Goal: Task Accomplishment & Management: Use online tool/utility

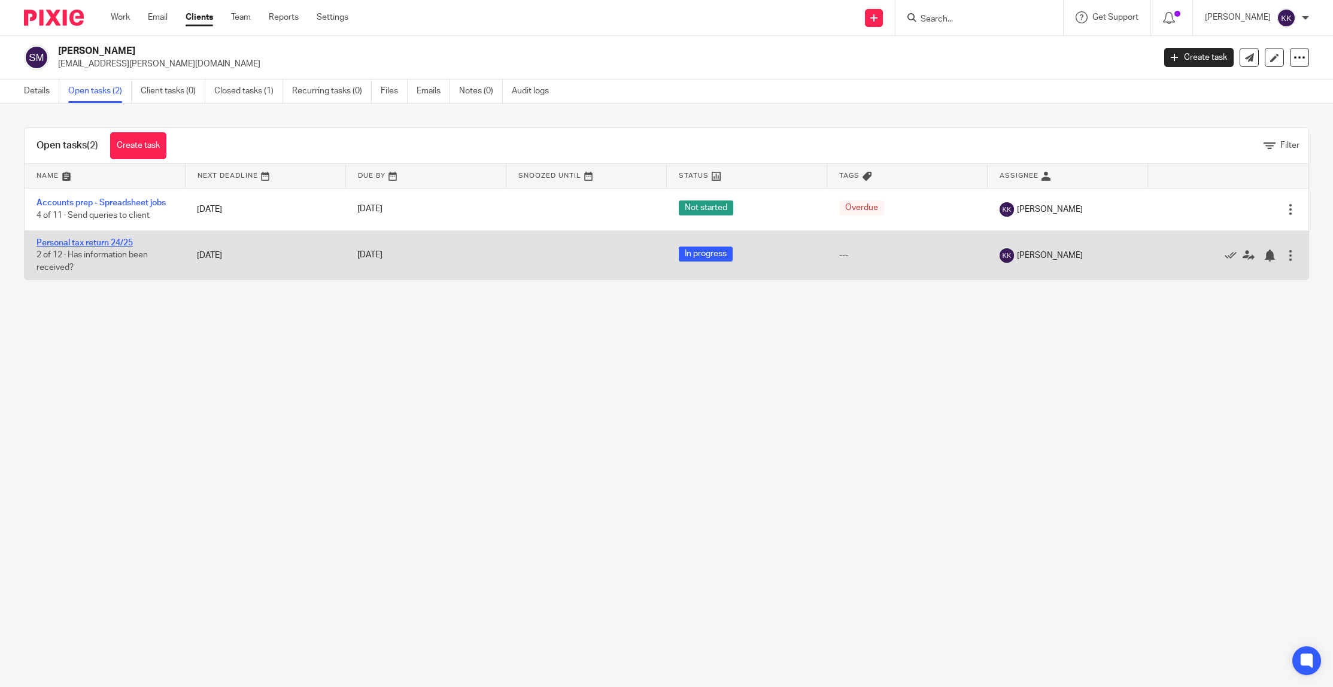
click at [116, 241] on link "Personal tax return 24/25" at bounding box center [85, 243] width 96 height 8
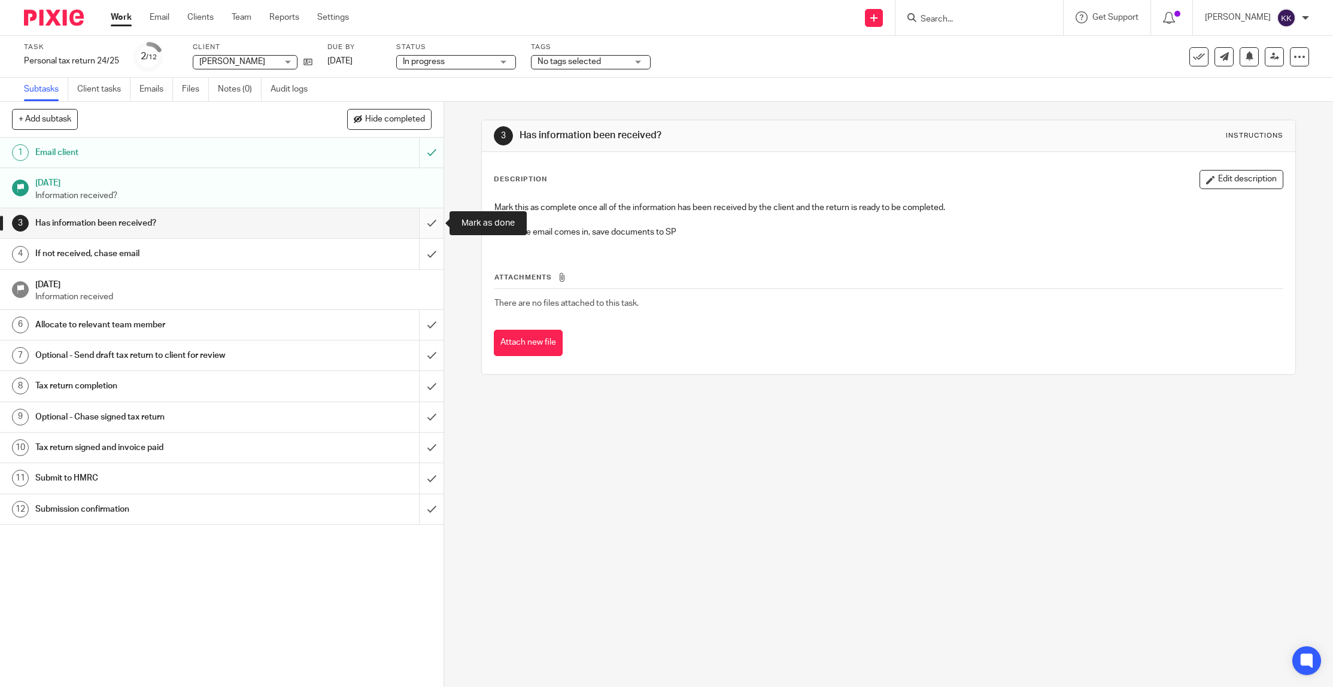
click at [435, 222] on input "submit" at bounding box center [221, 223] width 443 height 30
click at [432, 254] on input "submit" at bounding box center [221, 254] width 443 height 30
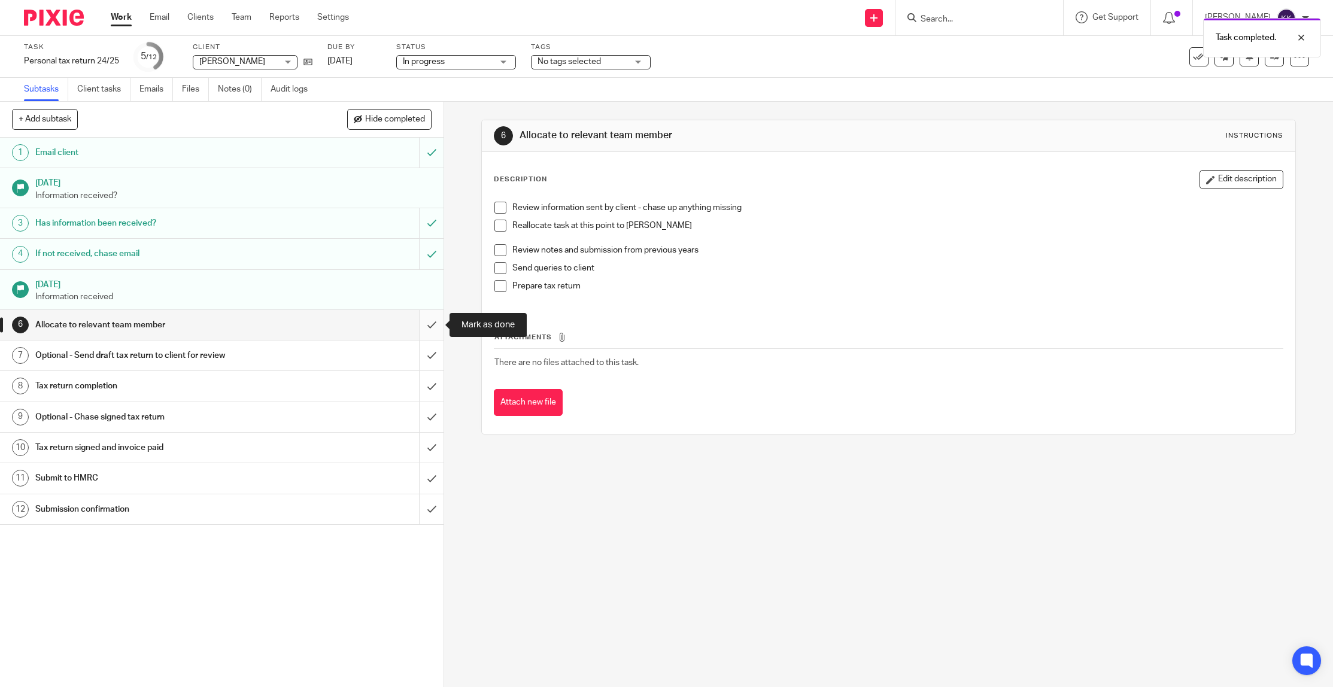
click at [427, 321] on input "submit" at bounding box center [221, 325] width 443 height 30
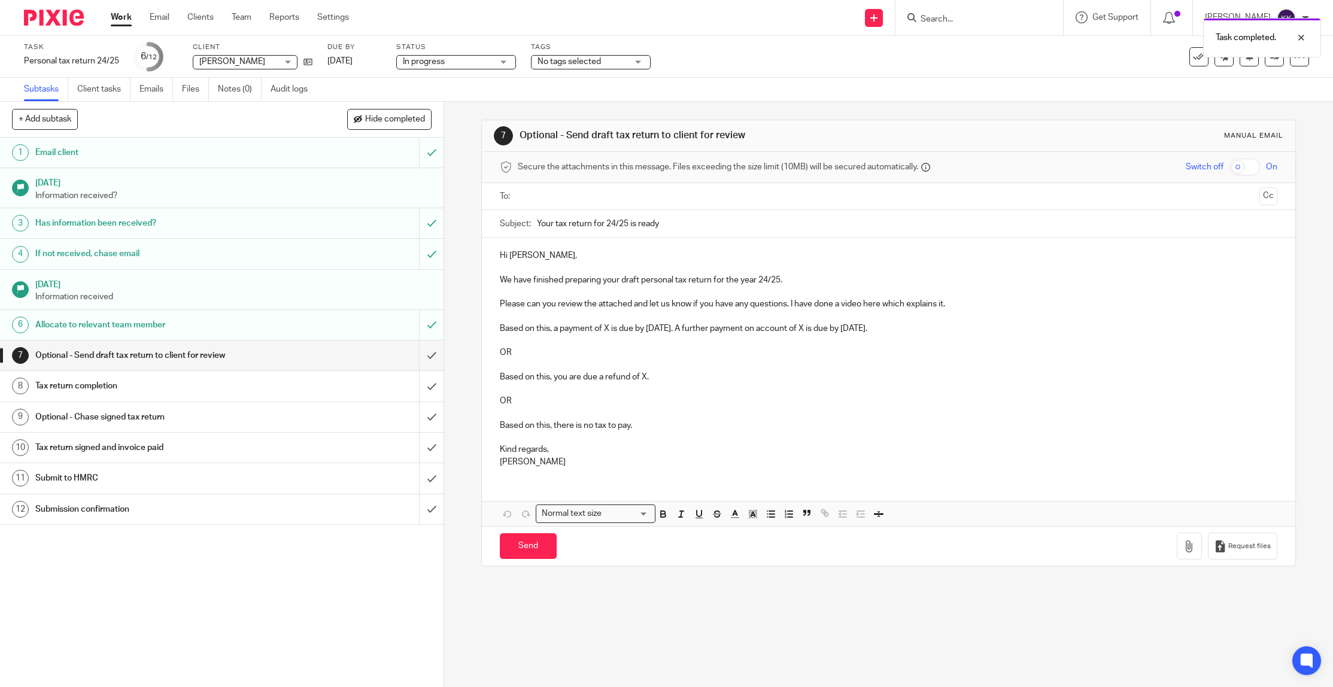
click at [964, 307] on p "Please can you review the attached and let us know if you have any questions. I…" at bounding box center [888, 304] width 777 height 12
click at [607, 334] on p "Based on this, a payment of X is due by 31st January 2026. A further payment on…" at bounding box center [888, 329] width 777 height 12
click at [609, 334] on p "Based on this, a payment of X is due by 31st January 2026. A further payment on…" at bounding box center [888, 329] width 777 height 12
click at [878, 334] on p "Based on this, a payment of £5,595.59 is due by 31st January 2026. A further pa…" at bounding box center [888, 329] width 777 height 12
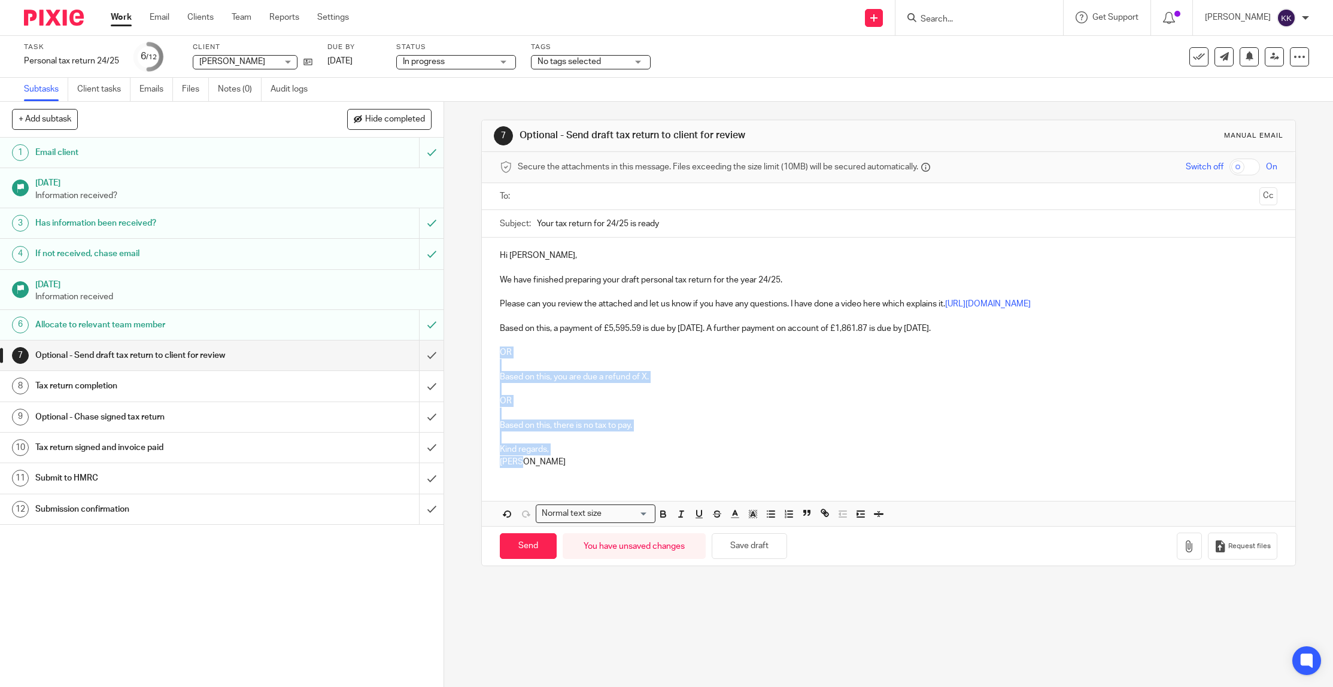
drag, startPoint x: 559, startPoint y: 476, endPoint x: 479, endPoint y: 370, distance: 133.7
click at [479, 370] on div "7 Optional - Send draft tax return to client for review Manual email Secure the…" at bounding box center [888, 394] width 889 height 585
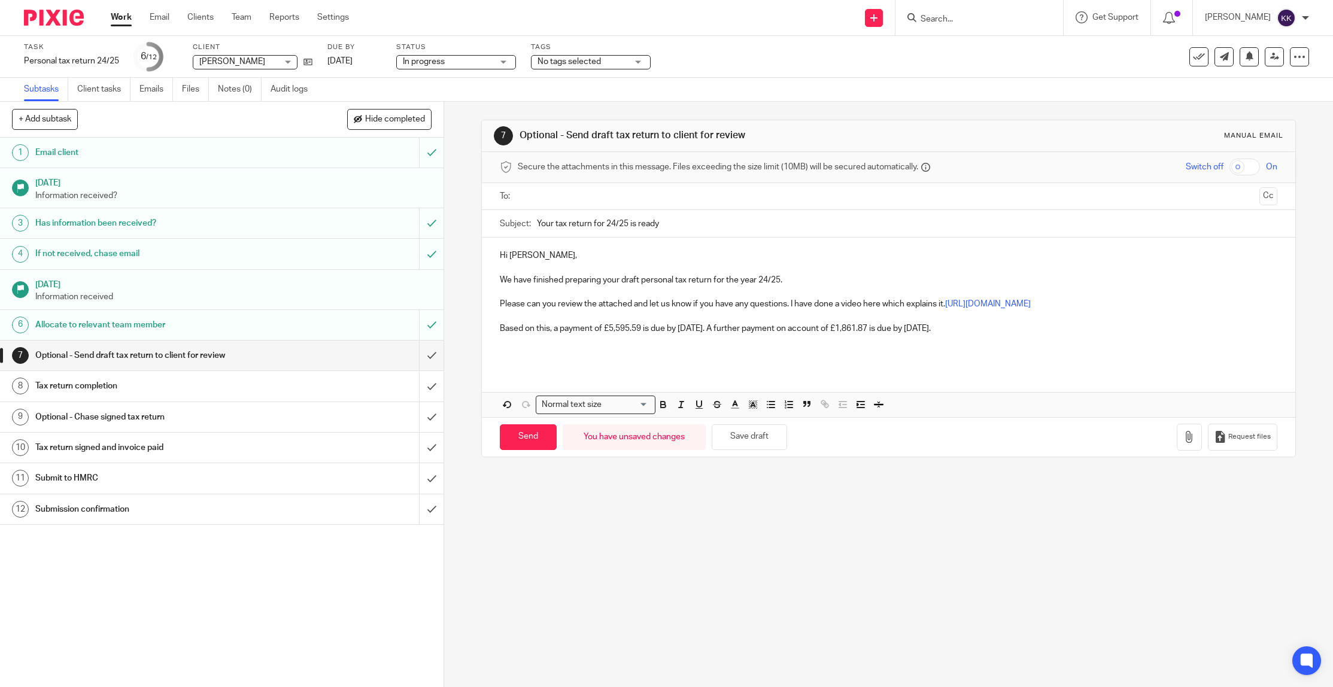
click at [621, 334] on p "Based on this, a payment of £5,595.59 is due by 31st January 2026. A further pa…" at bounding box center [888, 329] width 777 height 12
click at [625, 334] on p "Based on this, a payment of £5,595.59 is due by 31st January 2026. A further pa…" at bounding box center [888, 329] width 777 height 12
click at [646, 346] on p at bounding box center [888, 340] width 777 height 12
click at [1192, 451] on button "button" at bounding box center [1188, 437] width 25 height 27
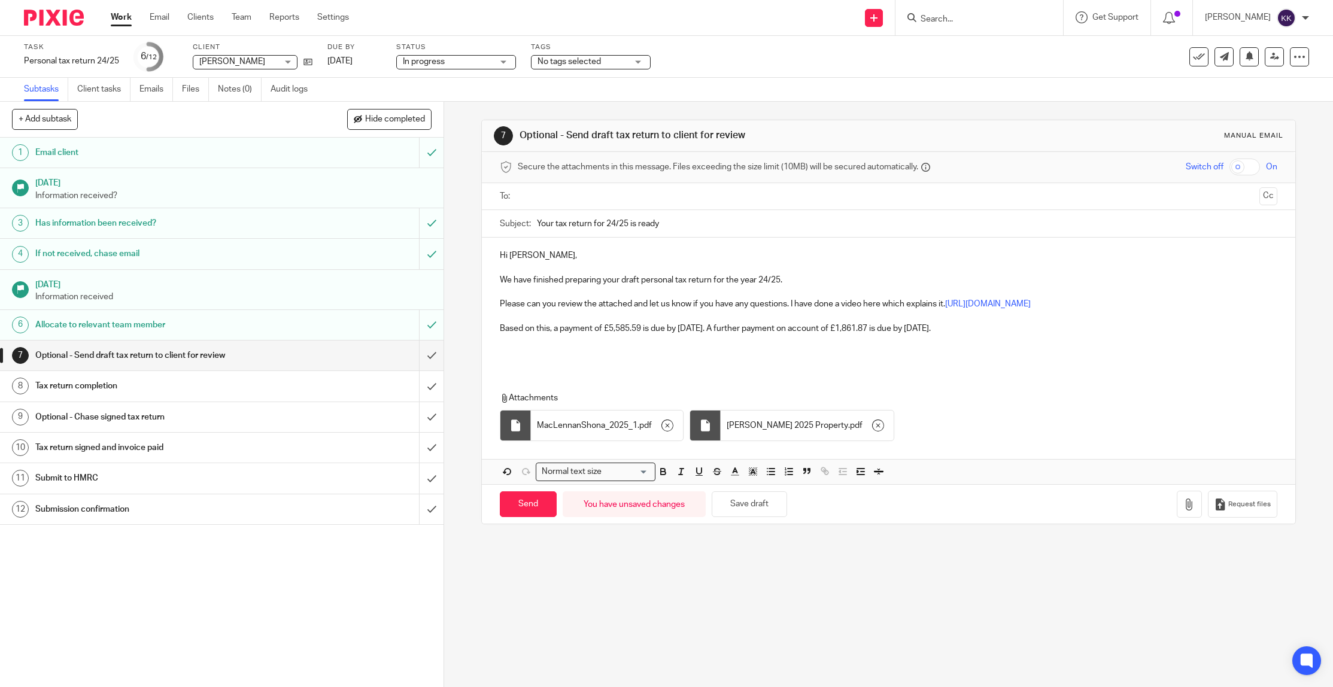
click at [609, 194] on input "text" at bounding box center [888, 197] width 732 height 14
click at [945, 311] on link "https://www.loom.com/share/cbd50bea33d34ec3ae9b499356234bca?sid=4dc3d931-f9de-4…" at bounding box center [988, 306] width 86 height 8
click at [659, 342] on link "https://www.loom.com/share/cbd50bea33d34ec3ae9b499356234bca?sid=4dc3d931-f9de-4…" at bounding box center [654, 342] width 86 height 12
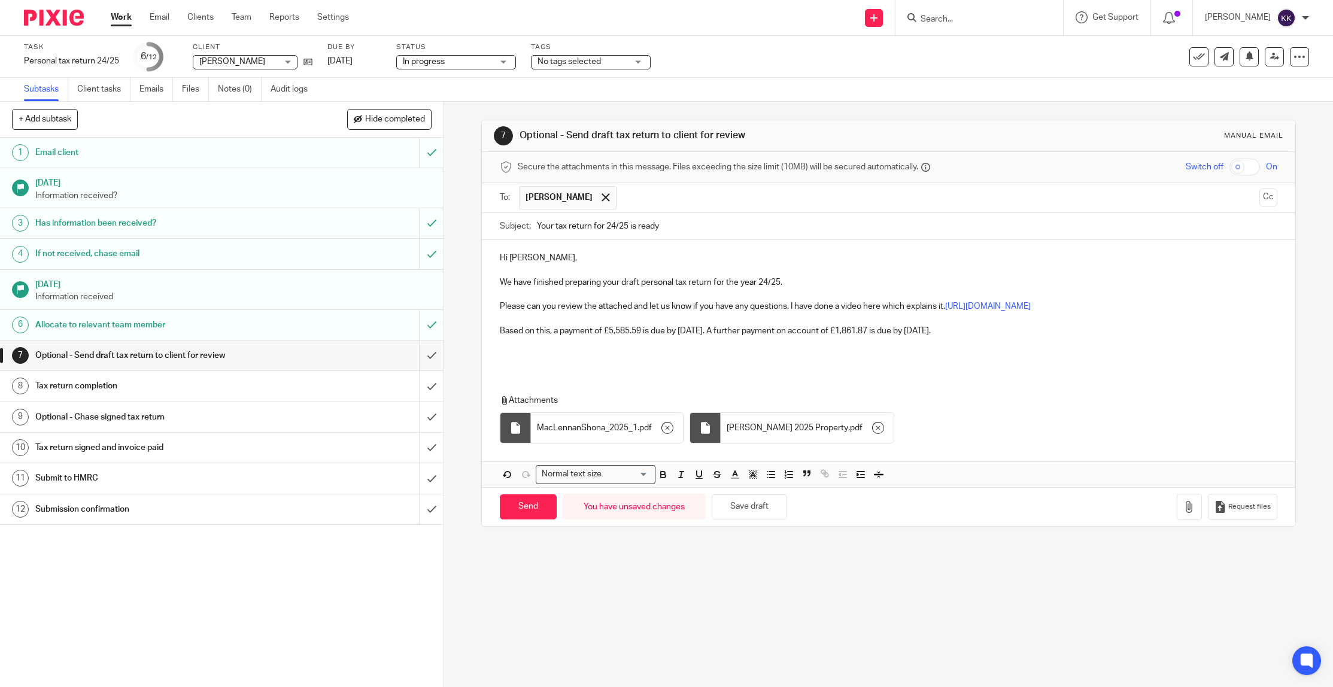
click at [808, 270] on p at bounding box center [888, 270] width 777 height 12
click at [542, 519] on input "Send" at bounding box center [528, 507] width 57 height 26
type input "Sent"
click at [988, 19] on input "Search" at bounding box center [973, 19] width 108 height 11
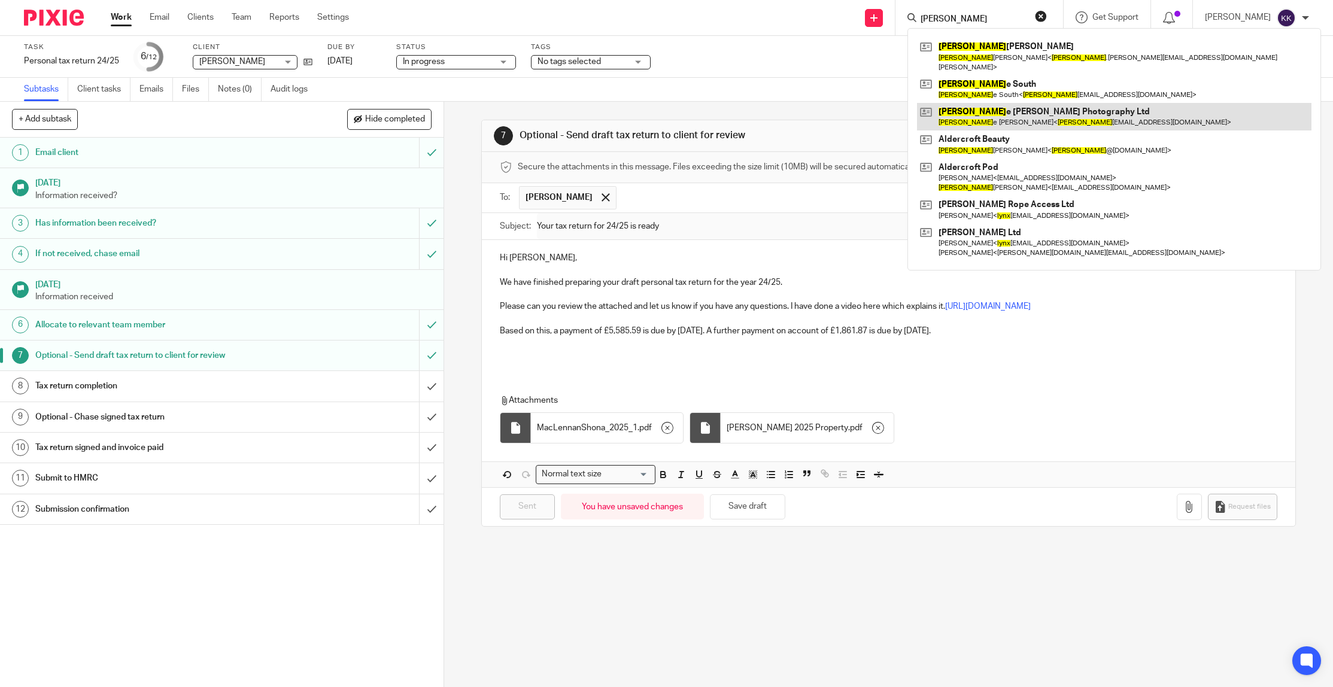
type input "lynn"
click at [992, 110] on link at bounding box center [1114, 117] width 394 height 28
